Goal: Task Accomplishment & Management: Manage account settings

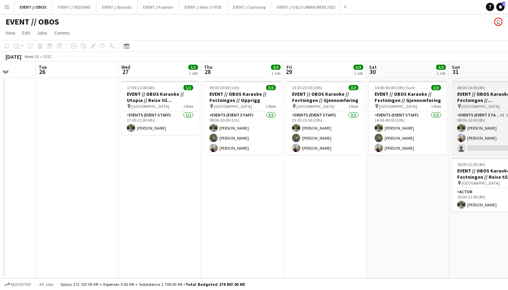
click at [469, 102] on h3 "EVENT // OBOS Karaoke // Festningen // [GEOGRAPHIC_DATA]" at bounding box center [489, 97] width 77 height 12
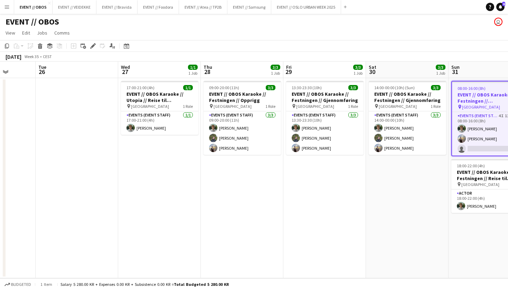
click at [417, 190] on app-date-cell "14:00-00:00 (10h) (Sun) 3/3 EVENT // OBOS Karaoke // Festningen // Gjennomførin…" at bounding box center [407, 178] width 83 height 200
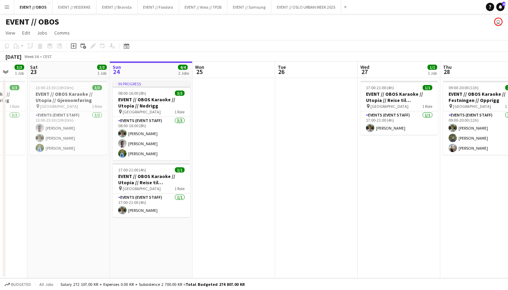
click at [8, 12] on button "Menu" at bounding box center [7, 7] width 14 height 14
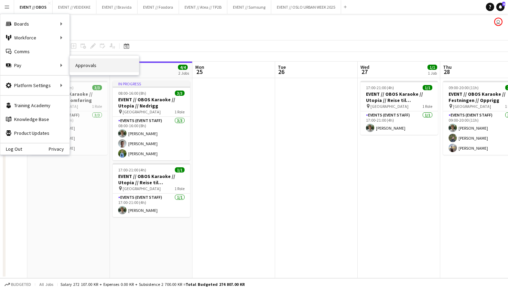
click at [79, 67] on link "Approvals" at bounding box center [104, 65] width 69 height 14
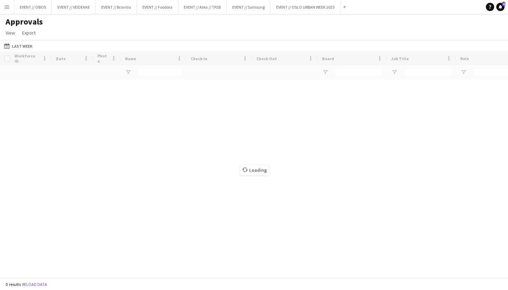
click at [29, 40] on div "Last Week Last Week [DATE] This Week This Month [DATE] Last Week Last Month [DA…" at bounding box center [254, 45] width 508 height 11
click at [29, 41] on div "Last Week Last Week [DATE] This Week This Month [DATE] Last Week Last Month [DA…" at bounding box center [254, 45] width 508 height 11
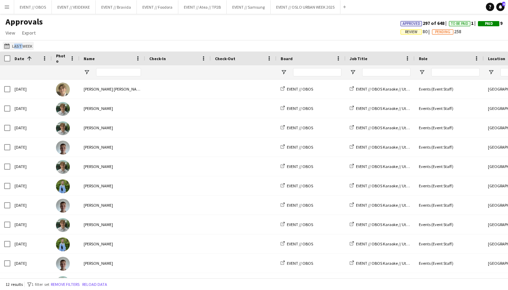
click at [21, 45] on button "Last Week Last Week" at bounding box center [18, 46] width 31 height 8
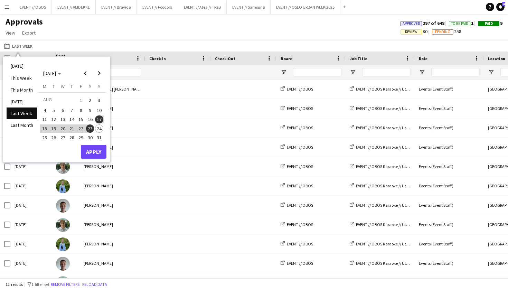
click at [159, 35] on div "Approvals View Customise view Customise filters Reset Filters Reset View Reset …" at bounding box center [254, 28] width 508 height 23
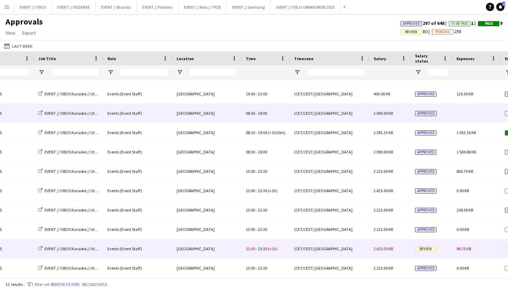
click at [199, 244] on div "[GEOGRAPHIC_DATA]" at bounding box center [206, 248] width 69 height 19
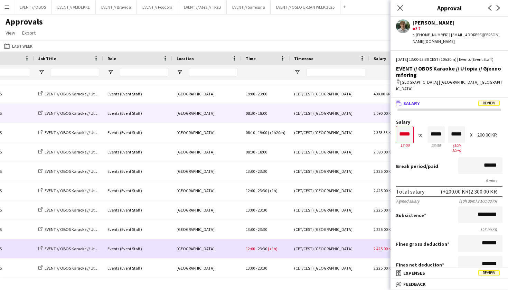
scroll to position [0, 402]
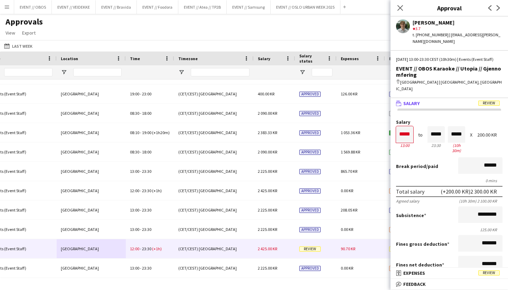
click at [161, 42] on div "Last Week Last Week [DATE] This Week This Month [DATE] Last Week Last Month [DA…" at bounding box center [254, 45] width 508 height 11
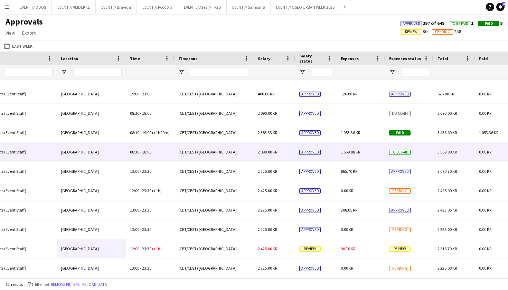
scroll to position [0, 0]
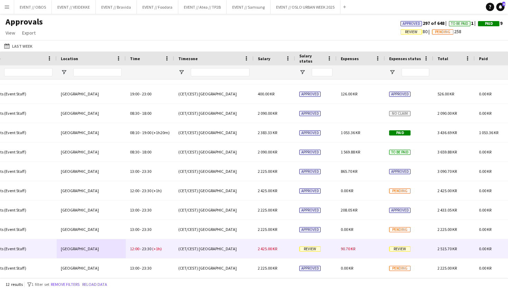
click at [229, 251] on div "(CET/CEST) [GEOGRAPHIC_DATA]" at bounding box center [213, 248] width 79 height 19
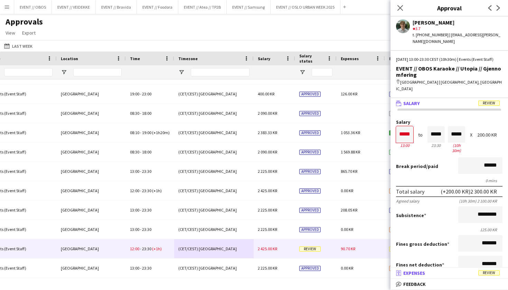
click at [456, 277] on mat-expansion-panel-header "receipt Expenses Review" at bounding box center [448, 273] width 117 height 10
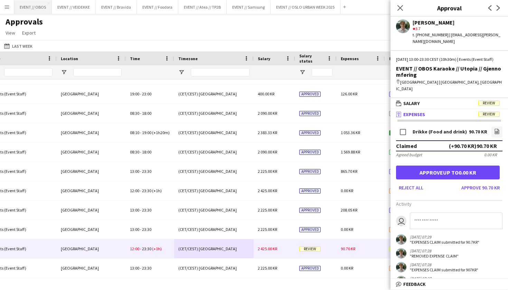
click at [30, 9] on button "EVENT // OBOS Close" at bounding box center [33, 6] width 38 height 13
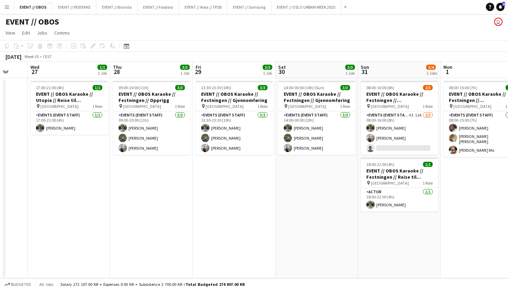
scroll to position [0, 219]
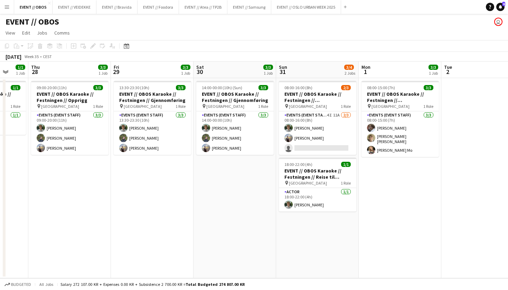
click at [174, 35] on app-page-menu "View Day view expanded Day view collapsed Month view Date picker Jump to [DATE]…" at bounding box center [254, 33] width 508 height 13
